Goal: Task Accomplishment & Management: Manage account settings

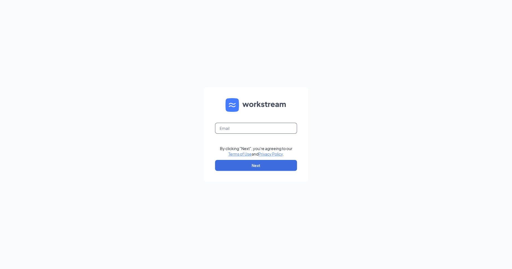
click at [225, 128] on input "text" at bounding box center [256, 128] width 82 height 11
type input "brooke@hbboys.com"
click at [258, 164] on button "Next" at bounding box center [256, 165] width 82 height 11
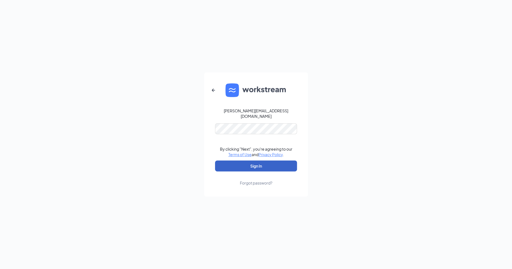
drag, startPoint x: 250, startPoint y: 164, endPoint x: 270, endPoint y: 160, distance: 20.0
click at [250, 164] on button "Sign In" at bounding box center [256, 165] width 82 height 11
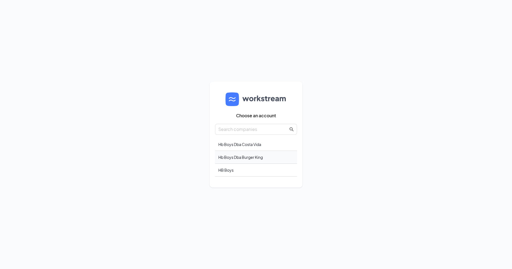
click at [251, 157] on div "Hb Boys Dba Burger King" at bounding box center [256, 157] width 82 height 13
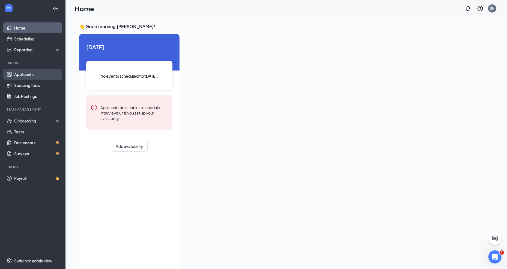
click at [21, 74] on link "Applicants" at bounding box center [37, 74] width 47 height 11
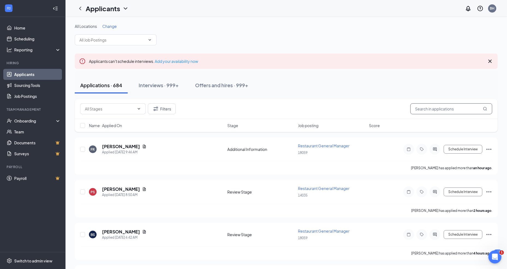
click at [439, 108] on input "text" at bounding box center [452, 108] width 82 height 11
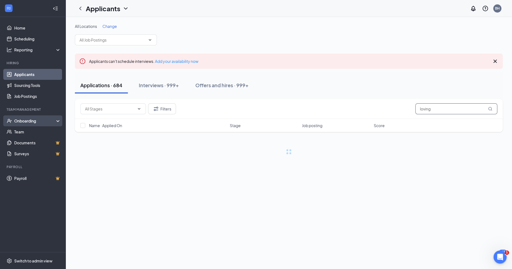
type input "loving"
click at [35, 120] on div "Onboarding" at bounding box center [35, 120] width 42 height 5
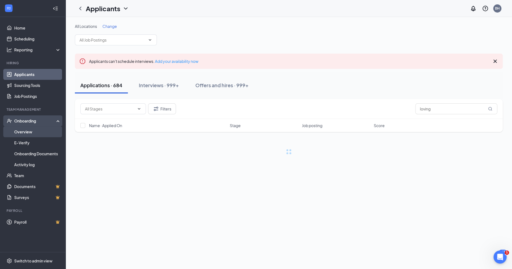
click at [31, 133] on link "Overview" at bounding box center [37, 131] width 47 height 11
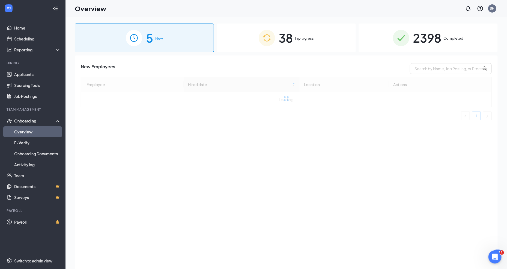
click at [441, 38] on span "2398" at bounding box center [427, 37] width 28 height 19
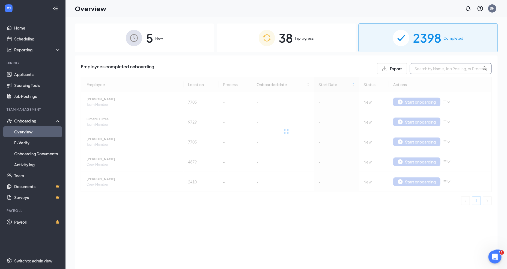
click at [428, 69] on input "text" at bounding box center [451, 68] width 82 height 11
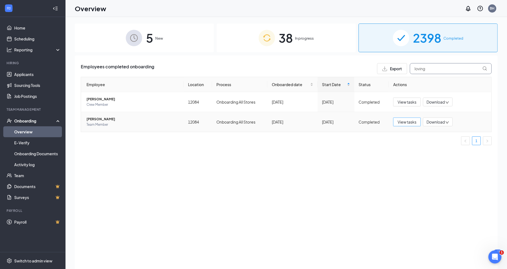
type input "loving"
click at [411, 122] on span "View tasks" at bounding box center [407, 122] width 19 height 6
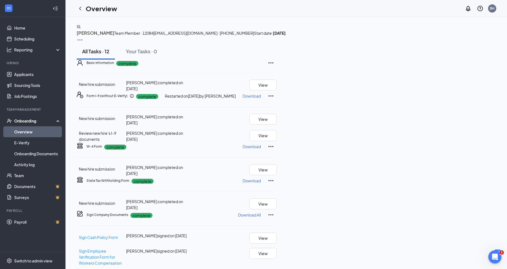
click at [261, 149] on p "Download" at bounding box center [252, 146] width 18 height 5
